Goal: Task Accomplishment & Management: Use online tool/utility

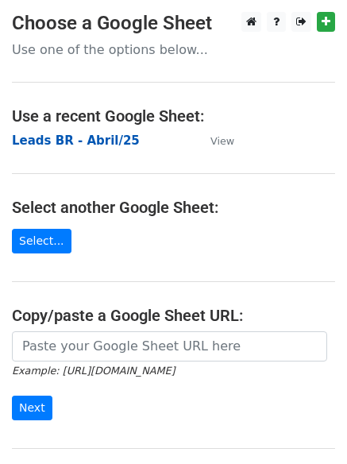
click at [76, 138] on strong "Leads BR - Abril/25" at bounding box center [76, 141] width 128 height 14
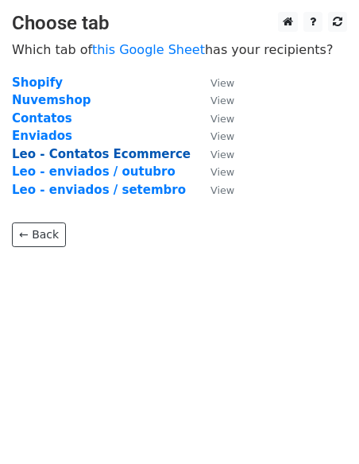
click at [137, 153] on strong "Leo - Contatos Ecommerce" at bounding box center [101, 154] width 179 height 14
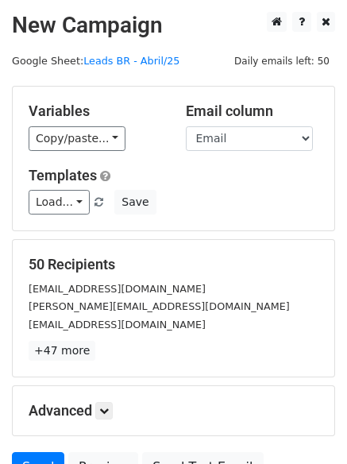
scroll to position [80, 0]
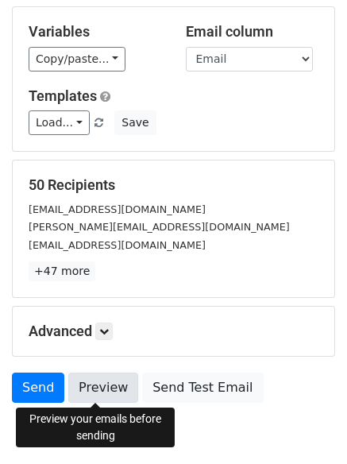
click at [103, 388] on link "Preview" at bounding box center [103, 388] width 70 height 30
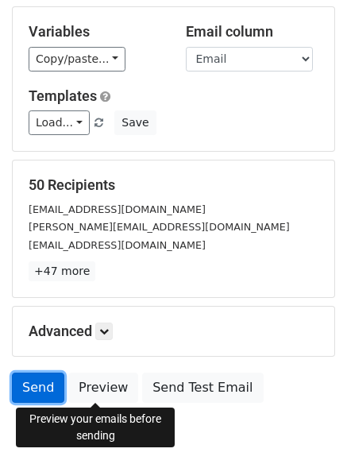
click at [38, 386] on link "Send" at bounding box center [38, 388] width 52 height 30
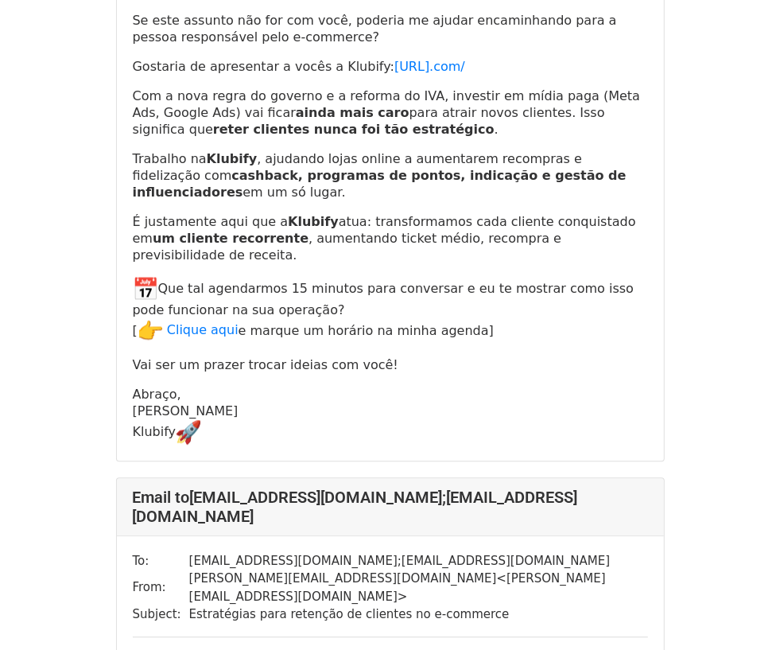
scroll to position [1093, 0]
